Goal: Task Accomplishment & Management: Use online tool/utility

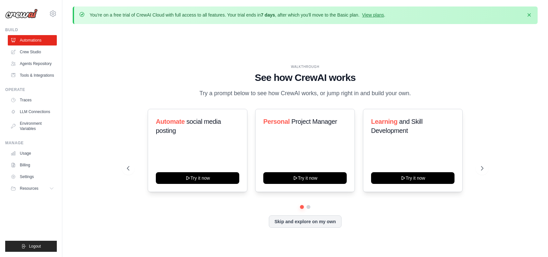
scroll to position [23, 0]
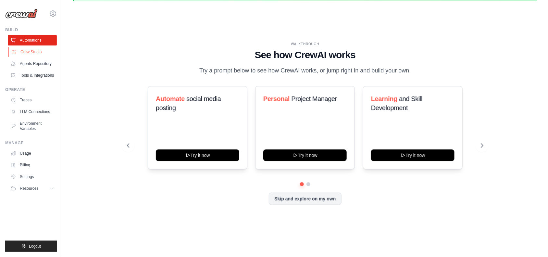
click at [34, 53] on link "Crew Studio" at bounding box center [32, 52] width 49 height 10
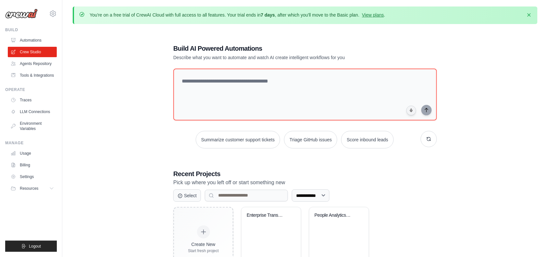
type textarea "**********"
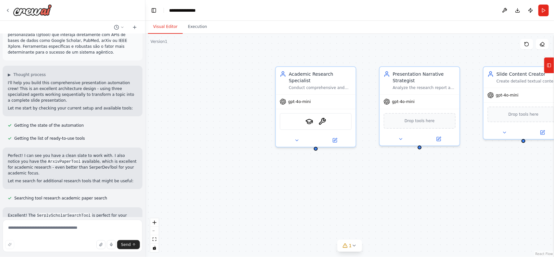
scroll to position [942, 0]
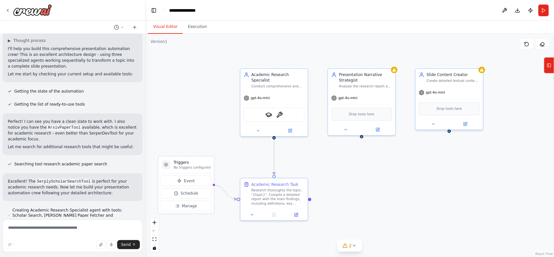
drag, startPoint x: 414, startPoint y: 204, endPoint x: 365, endPoint y: 179, distance: 55.3
click at [364, 179] on div ".deletable-edge-delete-btn { width: 20px; height: 20px; border: 0px solid #ffff…" at bounding box center [349, 145] width 409 height 223
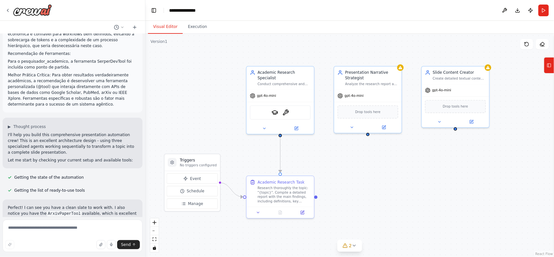
click at [79, 142] on div "Análise e Decisão Arquitetónica Objetivo Sintetizado: Automatizar a criação de …" at bounding box center [72, 125] width 145 height 183
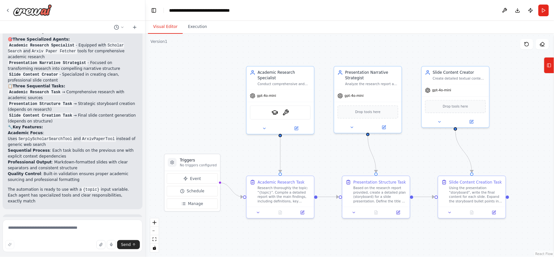
scroll to position [1333, 0]
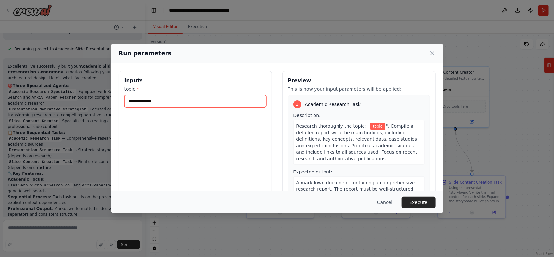
click at [216, 103] on input "topic *" at bounding box center [195, 101] width 142 height 12
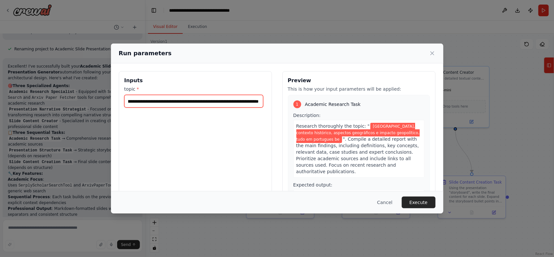
scroll to position [0, 57]
type input "**********"
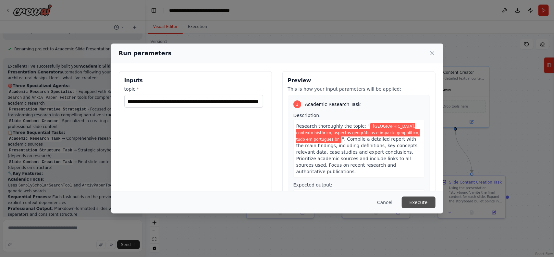
scroll to position [0, 0]
click at [411, 205] on button "Execute" at bounding box center [419, 202] width 34 height 12
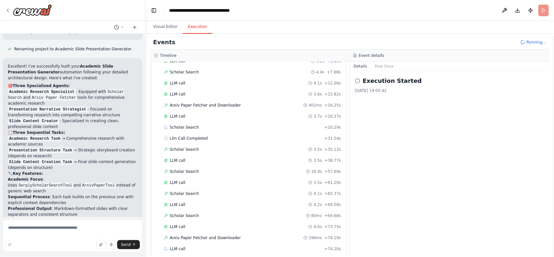
scroll to position [59, 0]
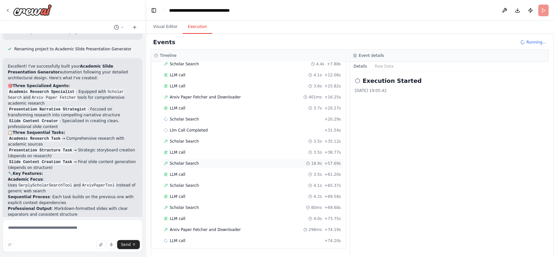
click at [265, 161] on div "Scholar Search 18.9s + 57.69s" at bounding box center [252, 163] width 177 height 5
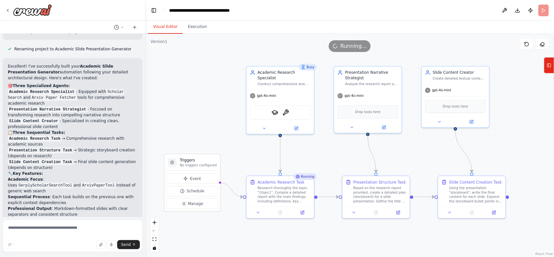
click at [159, 24] on button "Visual Editor" at bounding box center [165, 27] width 35 height 14
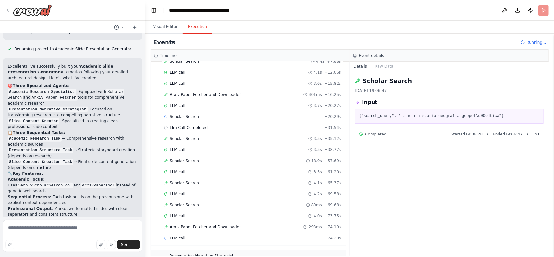
click at [191, 23] on button "Execution" at bounding box center [198, 27] width 30 height 14
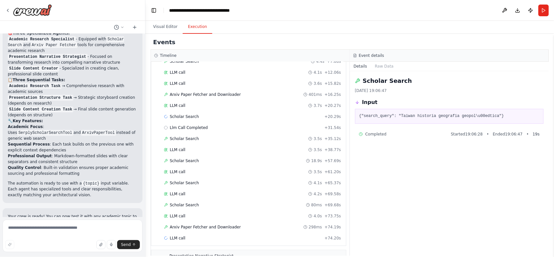
click at [191, 23] on button "Execution" at bounding box center [198, 27] width 30 height 14
drag, startPoint x: 191, startPoint y: 23, endPoint x: 202, endPoint y: 48, distance: 27.9
click at [202, 48] on div "Visual Editor Execution Version 1 Previous executions Show Tools Hide Agents Tr…" at bounding box center [349, 139] width 409 height 236
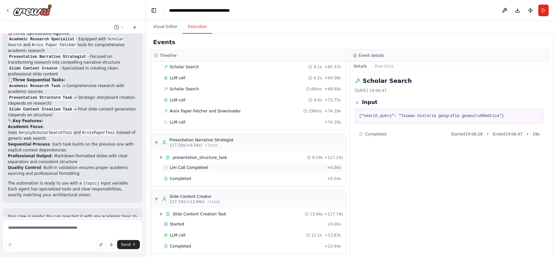
scroll to position [185, 0]
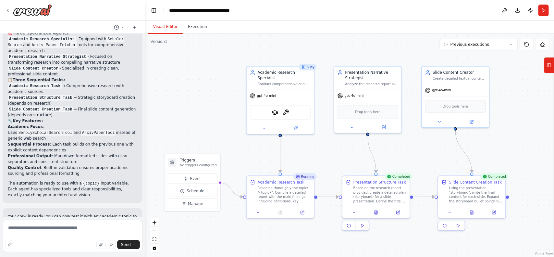
click at [176, 31] on button "Visual Editor" at bounding box center [165, 27] width 35 height 14
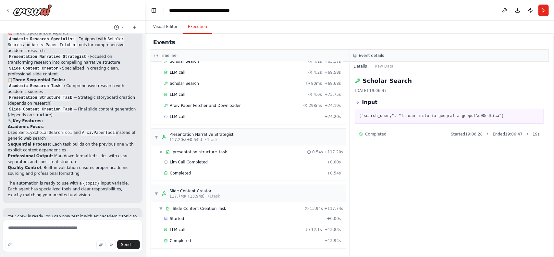
click at [192, 28] on button "Execution" at bounding box center [198, 27] width 30 height 14
click at [192, 163] on span "Llm Call Completed" at bounding box center [189, 161] width 38 height 5
